Goal: Information Seeking & Learning: Learn about a topic

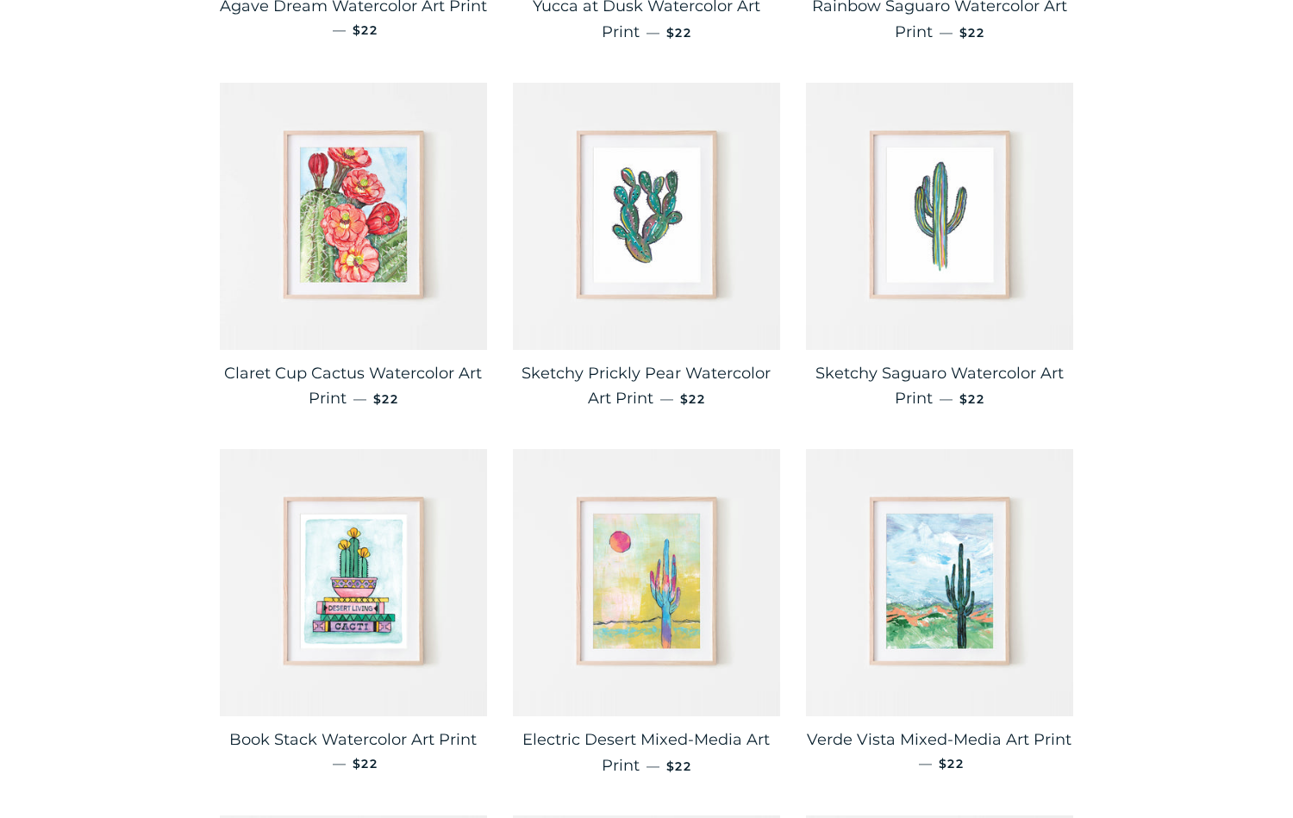
scroll to position [1391, 0]
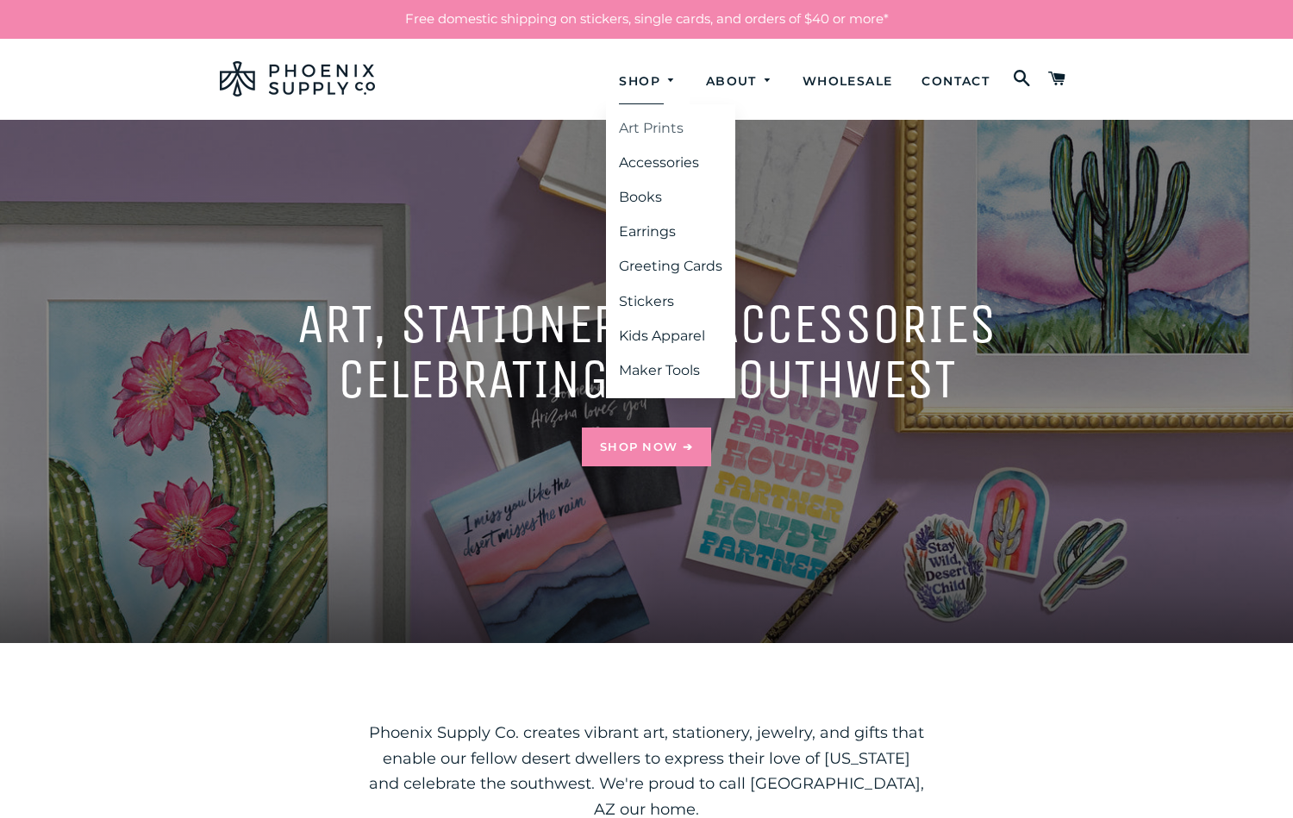
click at [644, 122] on link "Art Prints" at bounding box center [670, 128] width 129 height 31
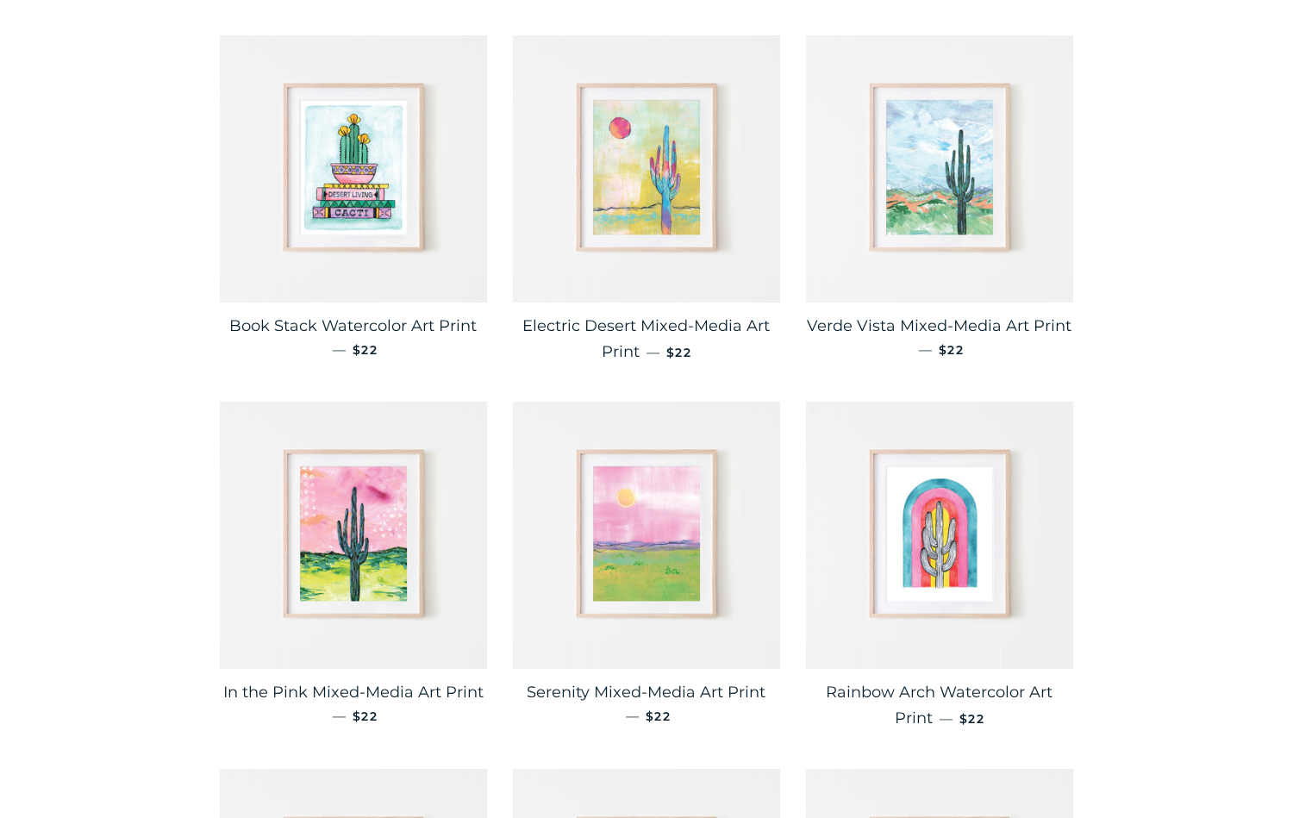
scroll to position [1780, 0]
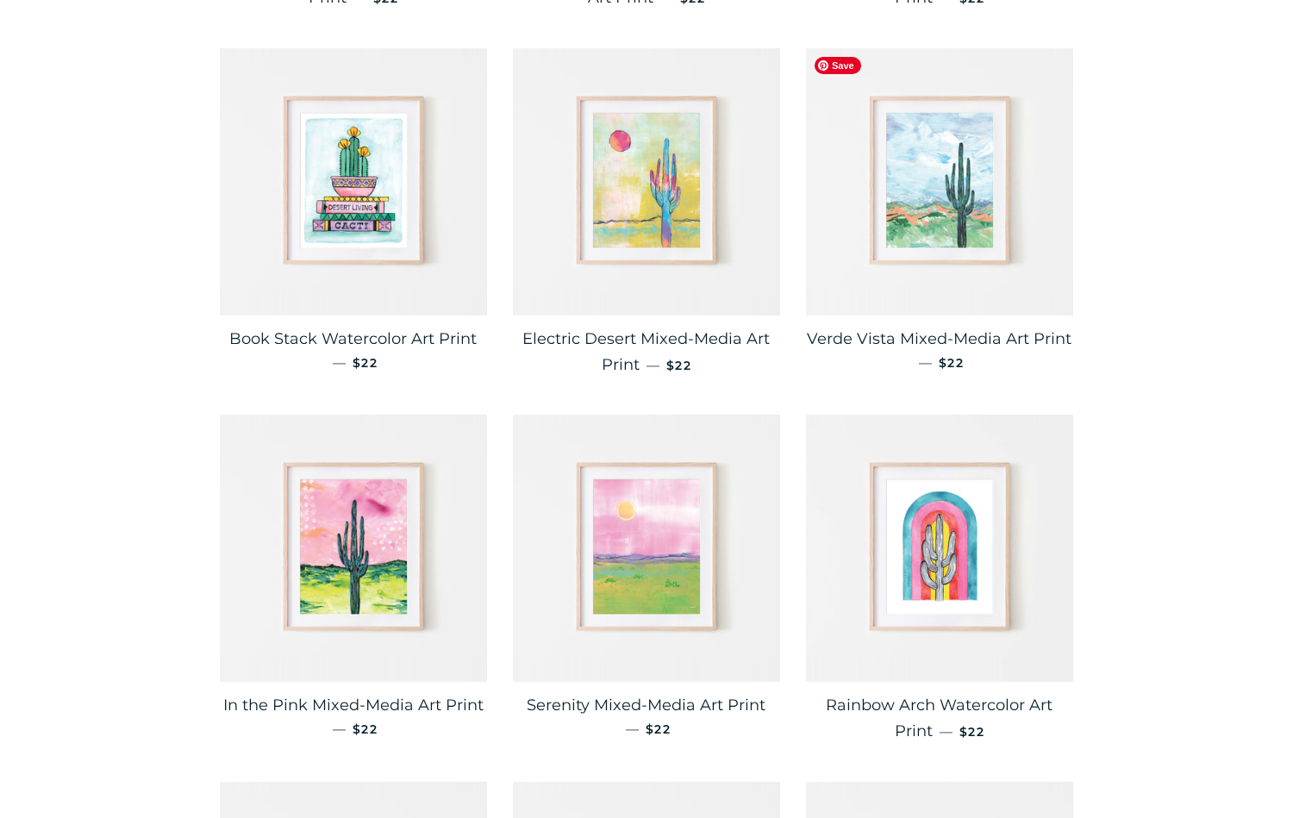
click at [944, 235] on img at bounding box center [939, 181] width 267 height 267
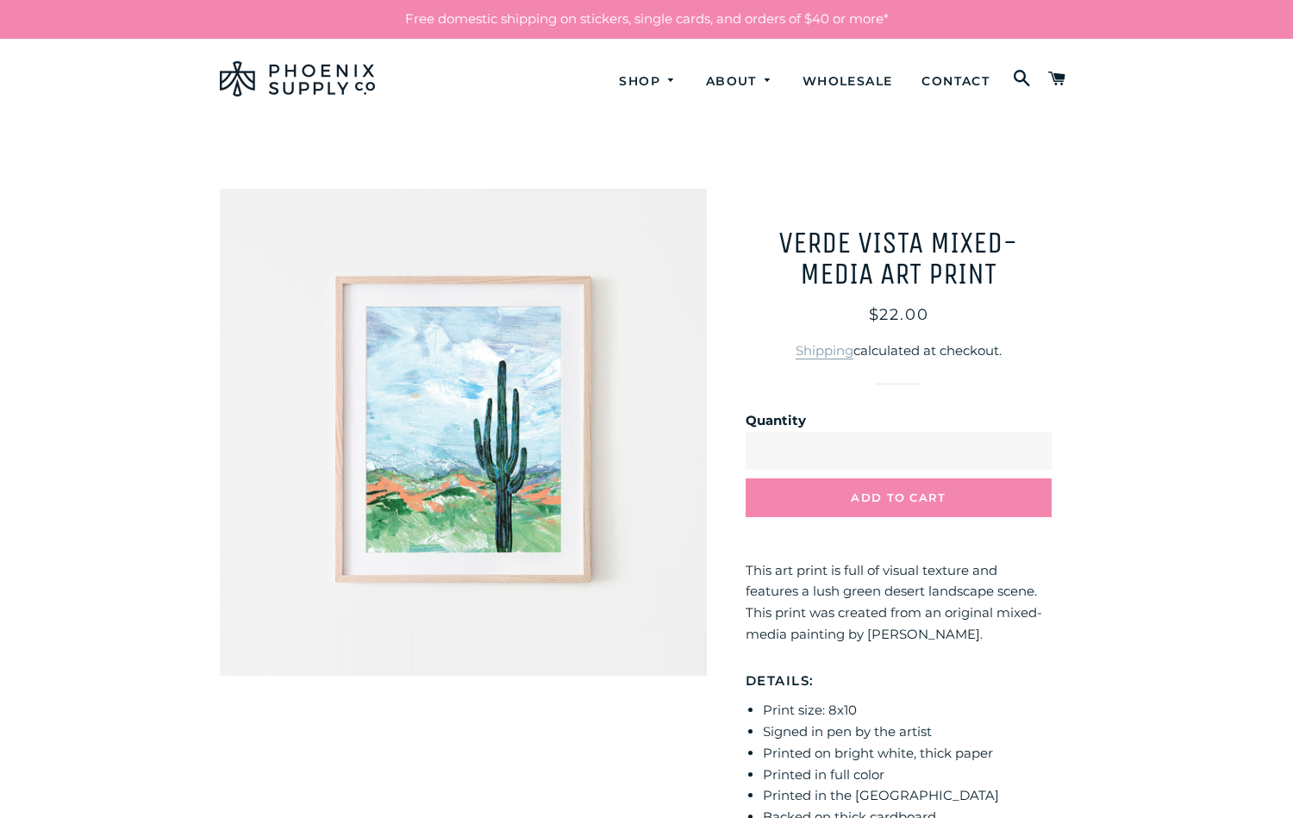
drag, startPoint x: 747, startPoint y: 567, endPoint x: 993, endPoint y: 637, distance: 255.4
click at [993, 637] on p "This art print is full of visual texture and features a lush green desert lands…" at bounding box center [899, 602] width 306 height 85
copy p "This art print is full of visual texture and features a lush green desert lands…"
